Goal: Task Accomplishment & Management: Manage account settings

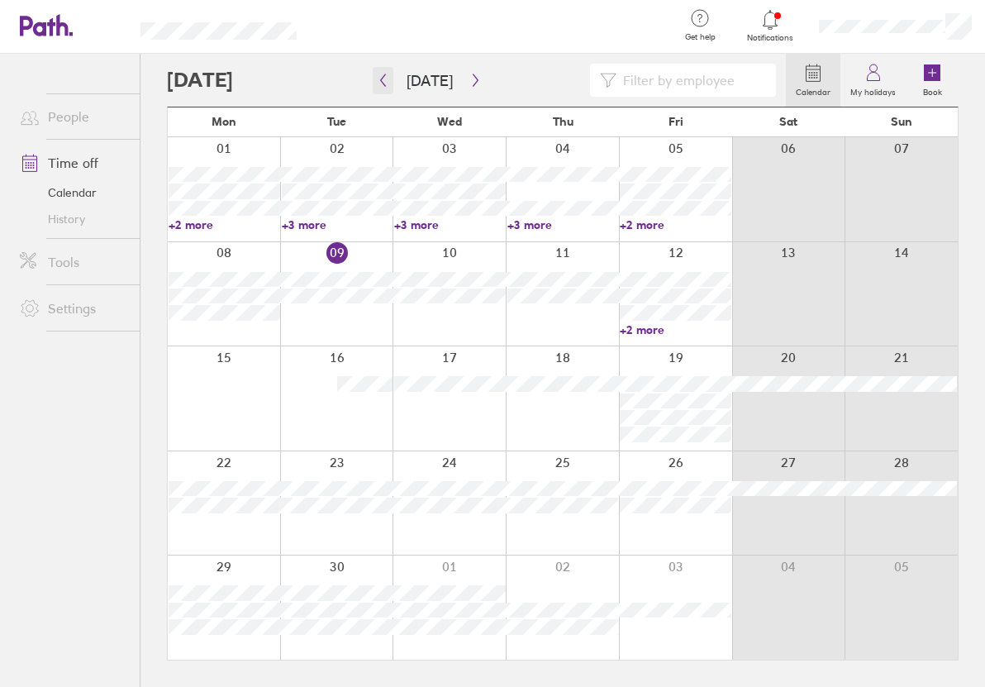
click at [386, 81] on icon "button" at bounding box center [383, 80] width 12 height 13
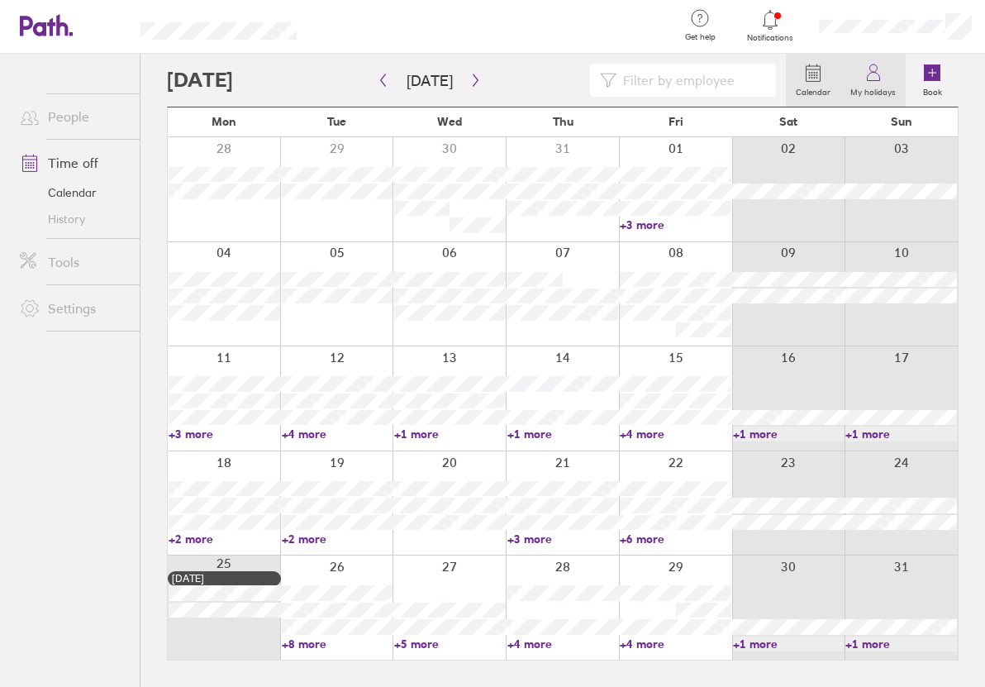
click at [877, 84] on label "My holidays" at bounding box center [872, 90] width 65 height 15
